Goal: Entertainment & Leisure: Consume media (video, audio)

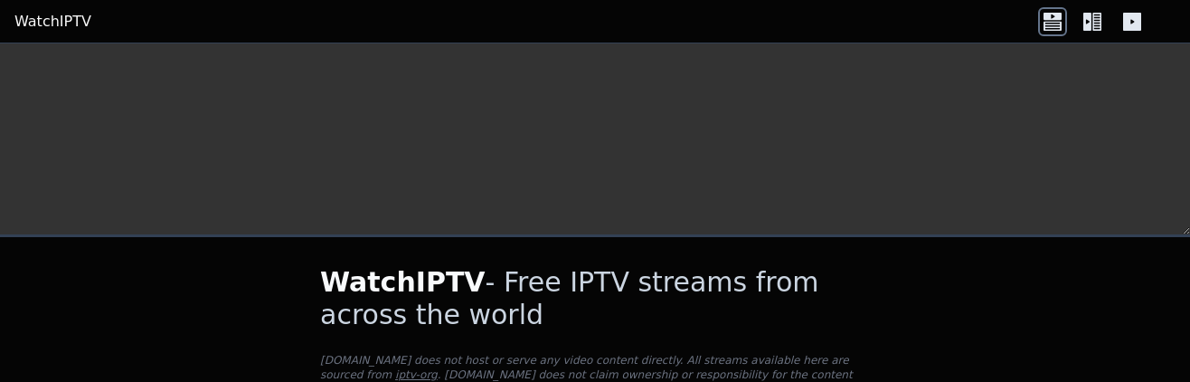
scroll to position [814, 0]
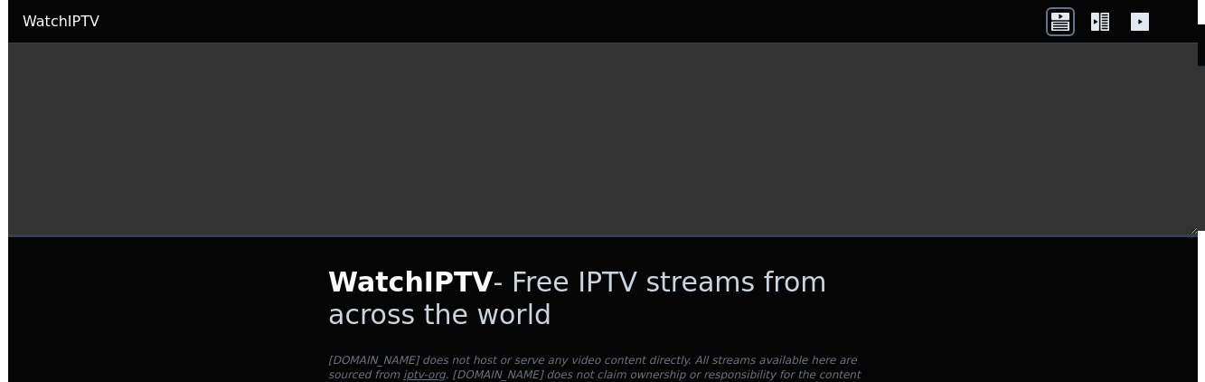
scroll to position [90, 0]
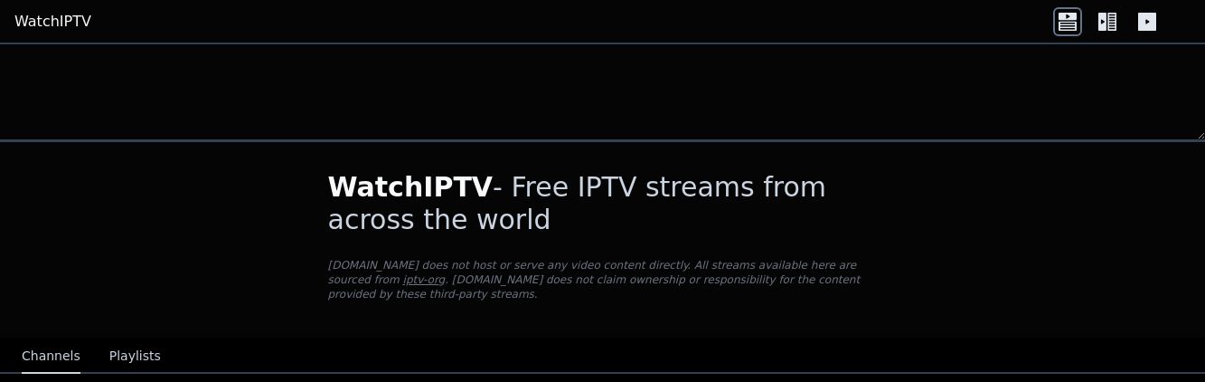
drag, startPoint x: 597, startPoint y: 378, endPoint x: 231, endPoint y: 184, distance: 414.2
click at [231, 44] on video at bounding box center [602, 43] width 1205 height 1
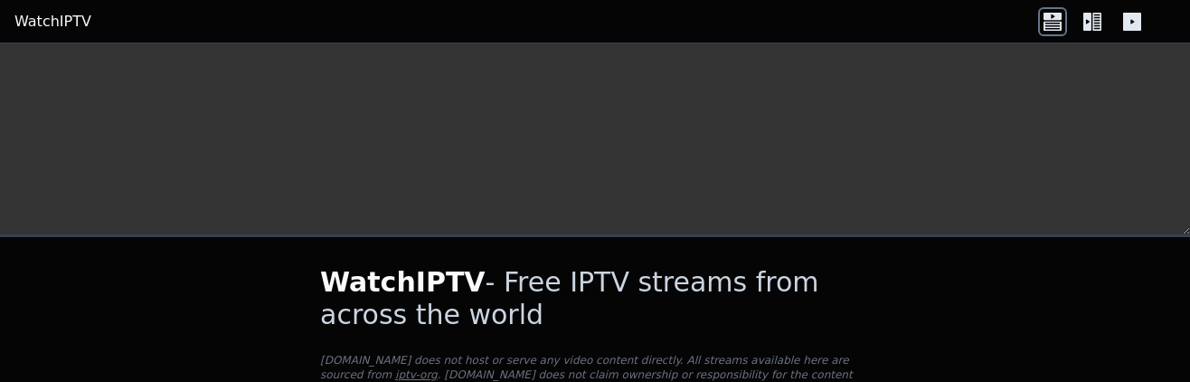
scroll to position [814, 0]
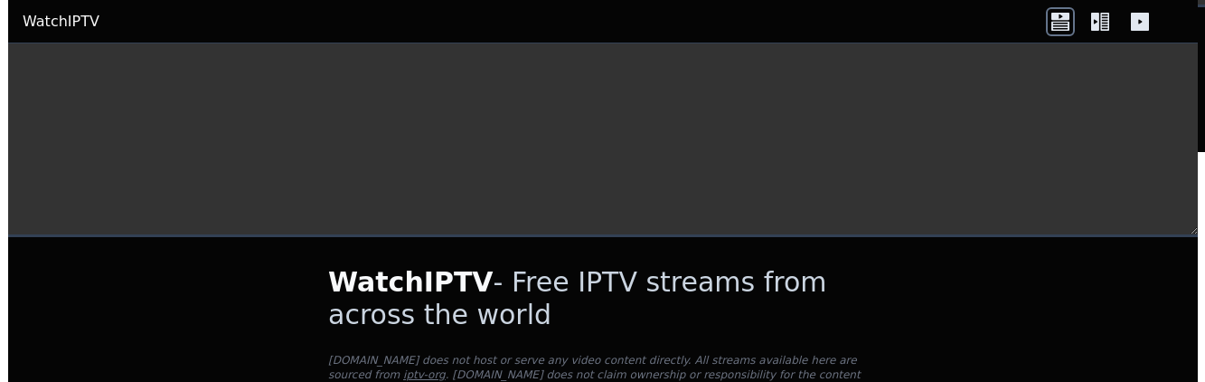
scroll to position [0, 0]
